Goal: Task Accomplishment & Management: Use online tool/utility

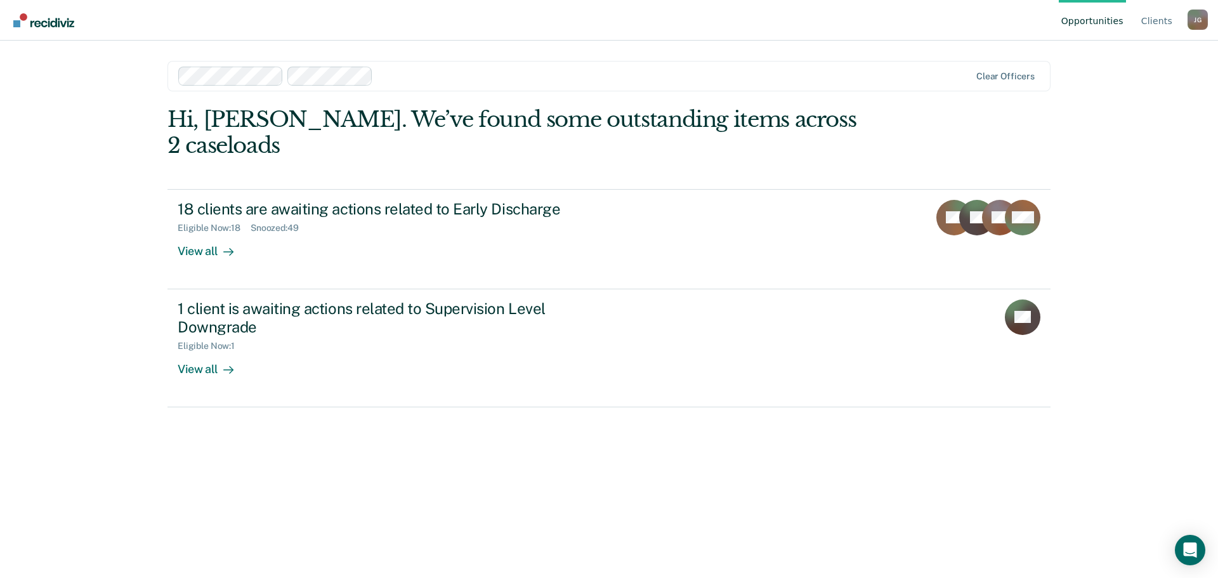
click at [1109, 20] on link "Opportunities" at bounding box center [1092, 20] width 67 height 41
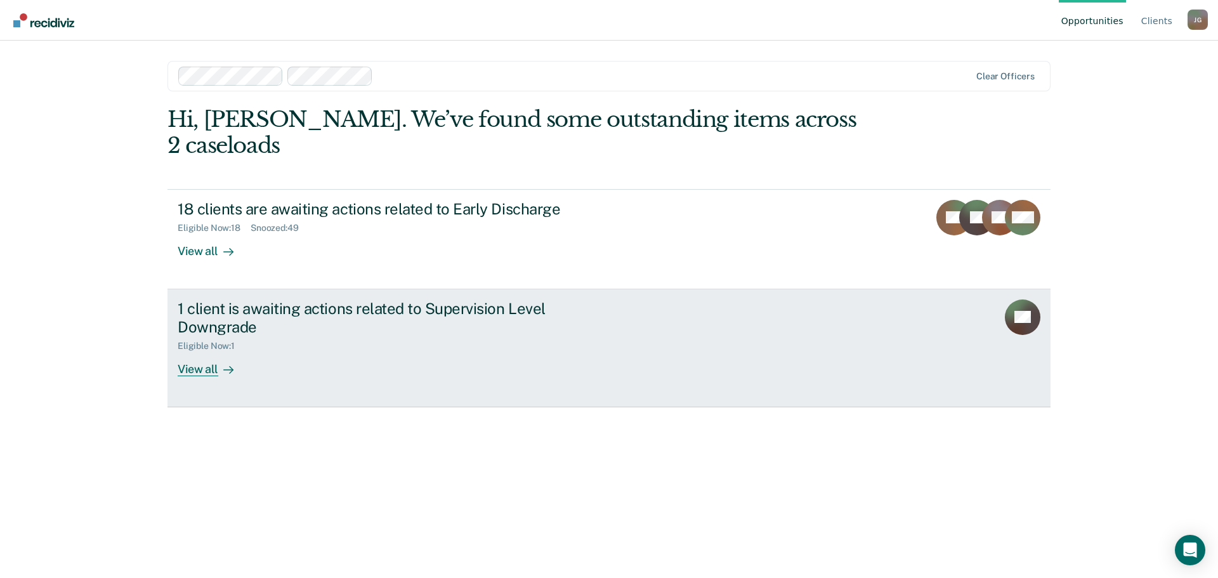
click at [194, 352] on div "View all" at bounding box center [213, 364] width 71 height 25
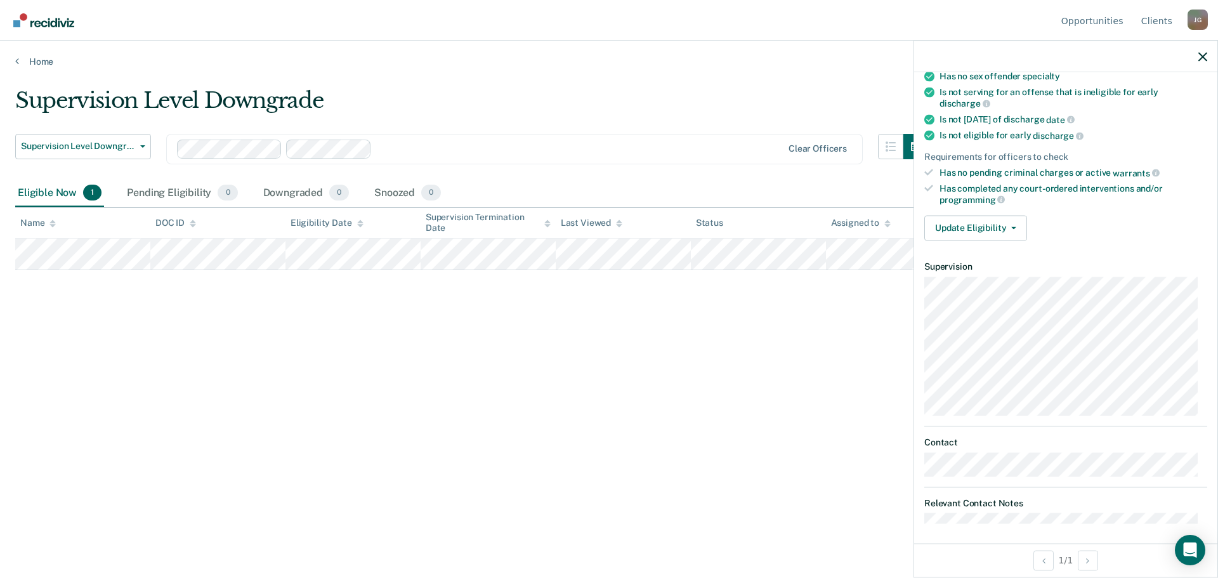
scroll to position [211, 0]
